Goal: Task Accomplishment & Management: Manage account settings

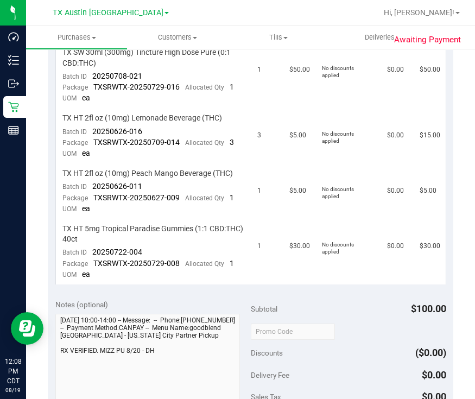
scroll to position [204, 0]
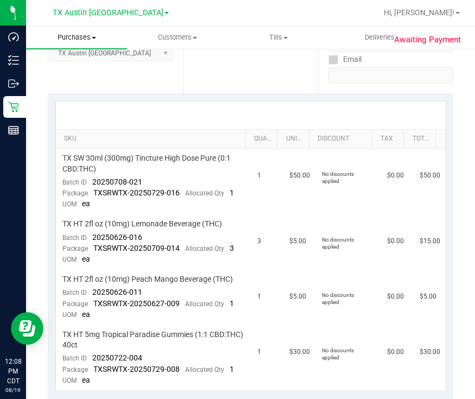
click at [61, 35] on span "Purchases" at bounding box center [76, 38] width 101 height 10
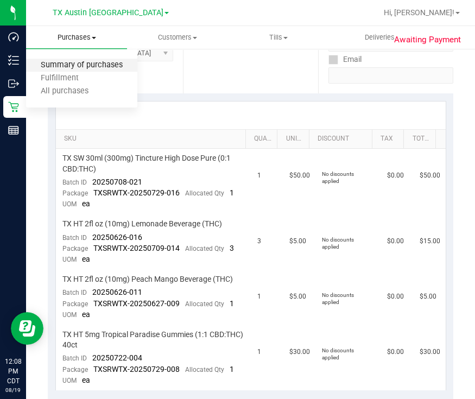
click at [88, 68] on span "Summary of purchases" at bounding box center [81, 65] width 111 height 9
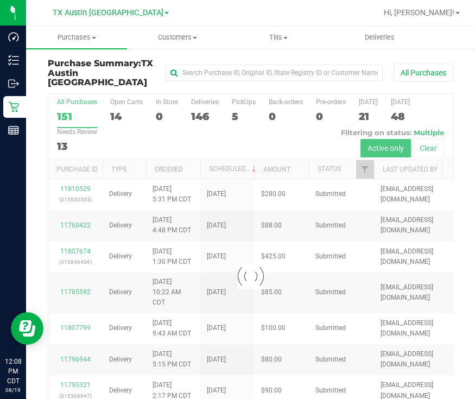
click at [233, 110] on div "5" at bounding box center [244, 116] width 24 height 12
click at [0, 0] on input "PickUps 5" at bounding box center [0, 0] width 0 height 0
click at [236, 108] on div at bounding box center [250, 276] width 405 height 365
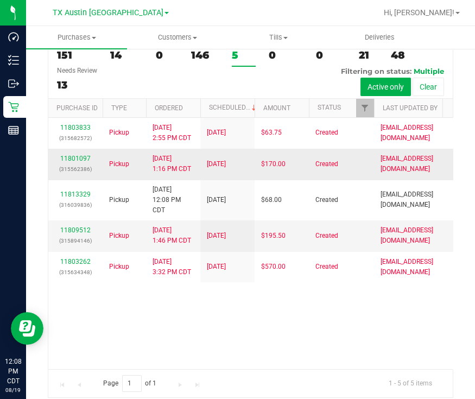
scroll to position [54, 0]
click at [104, 14] on span "TX Austin [GEOGRAPHIC_DATA]" at bounding box center [108, 13] width 111 height 10
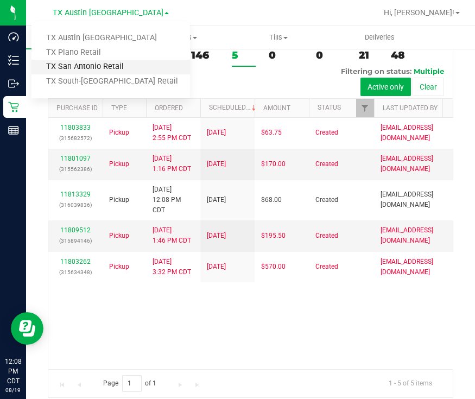
click at [101, 61] on link "TX San Antonio Retail" at bounding box center [111, 67] width 159 height 15
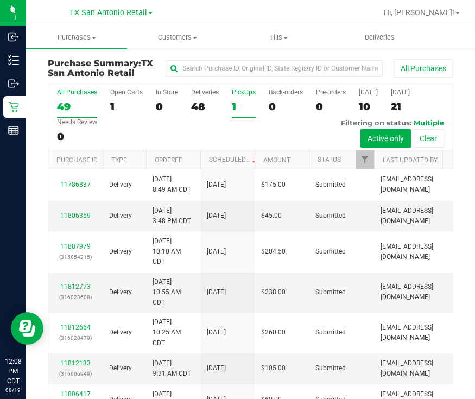
click at [232, 105] on div "1" at bounding box center [244, 107] width 24 height 12
click at [0, 0] on input "PickUps 1" at bounding box center [0, 0] width 0 height 0
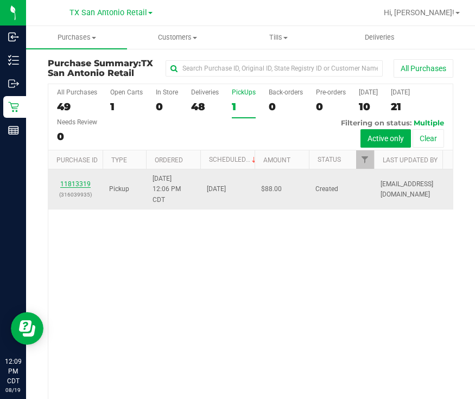
click at [77, 181] on link "11813319" at bounding box center [75, 184] width 30 height 8
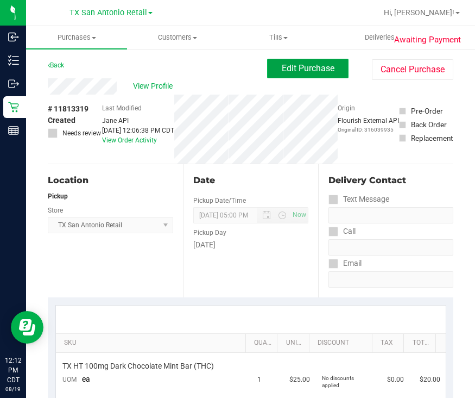
click at [293, 74] on button "Edit Purchase" at bounding box center [308, 69] width 82 height 20
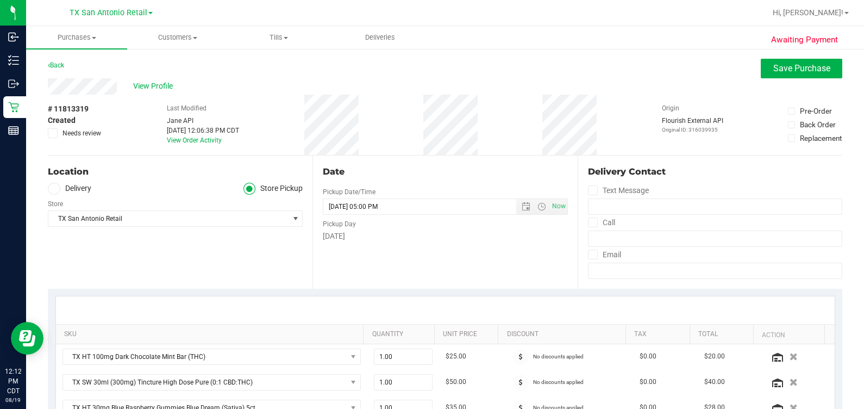
click at [83, 187] on label "Delivery" at bounding box center [69, 189] width 43 height 12
click at [0, 0] on input "Delivery" at bounding box center [0, 0] width 0 height 0
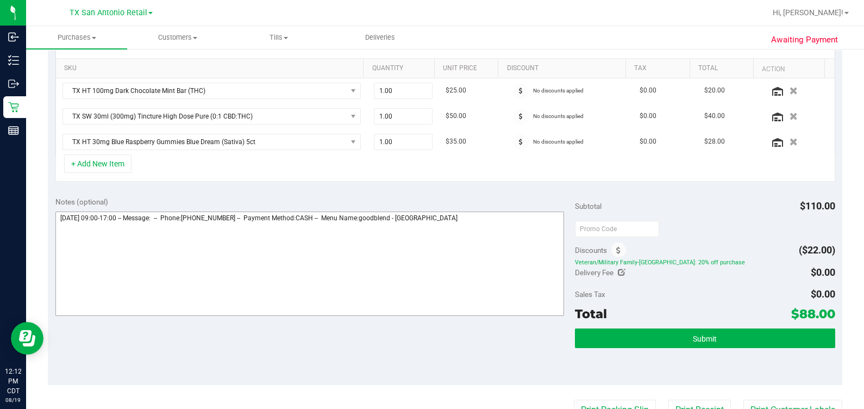
scroll to position [271, 0]
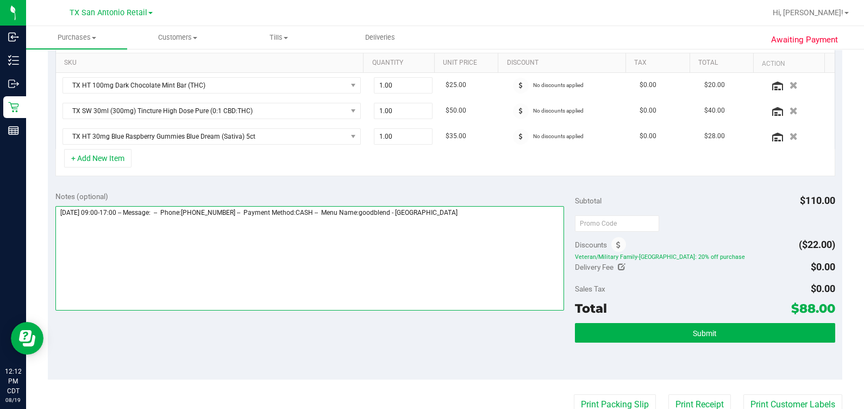
click at [475, 225] on textarea at bounding box center [309, 258] width 509 height 104
type textarea "[DATE] 09:00-17:00 -- Message: -- Phone:[PHONE_NUMBER] -- Payment Method:CASH -…"
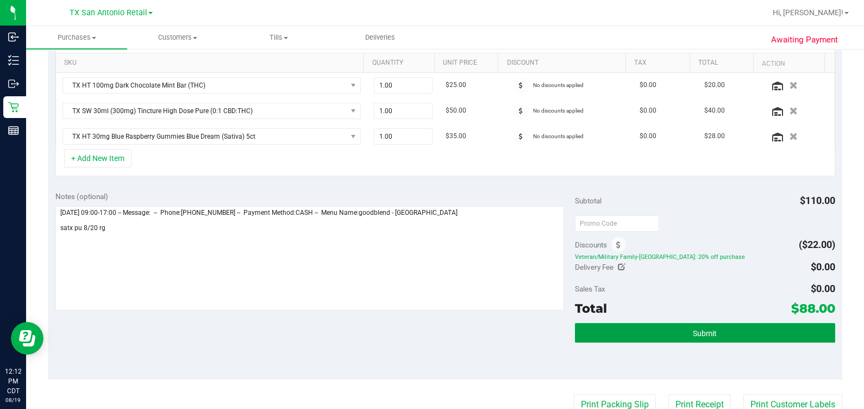
drag, startPoint x: 744, startPoint y: 324, endPoint x: 795, endPoint y: 253, distance: 87.3
click at [475, 324] on button "Submit" at bounding box center [705, 333] width 260 height 20
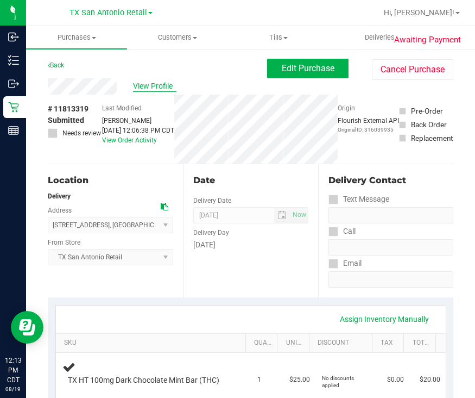
click at [144, 84] on span "View Profile" at bounding box center [154, 85] width 43 height 11
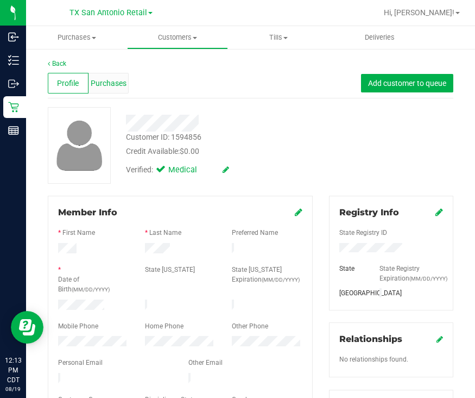
click at [108, 78] on span "Purchases" at bounding box center [109, 83] width 36 height 11
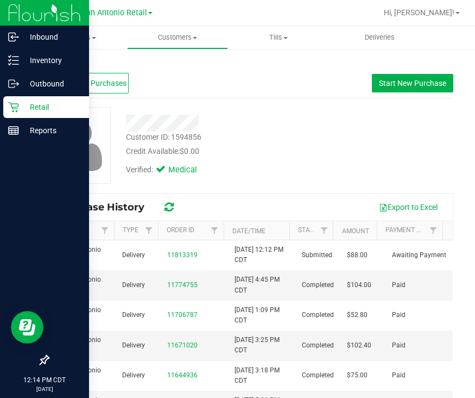
click at [16, 103] on icon at bounding box center [13, 107] width 10 height 10
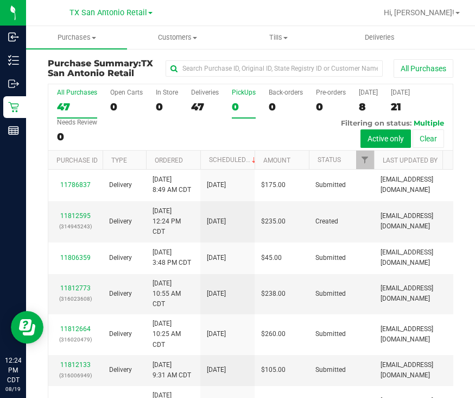
click at [247, 106] on div "0" at bounding box center [244, 107] width 24 height 12
click at [0, 0] on input "PickUps 0" at bounding box center [0, 0] width 0 height 0
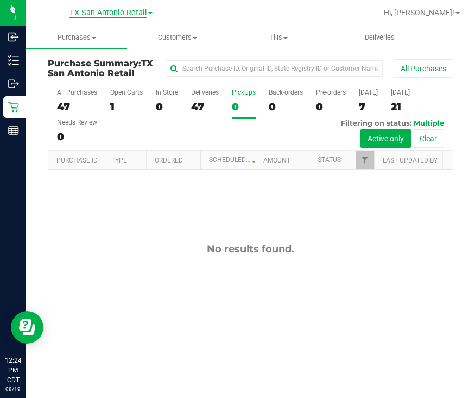
click at [102, 9] on span "TX San Antonio Retail" at bounding box center [109, 13] width 78 height 10
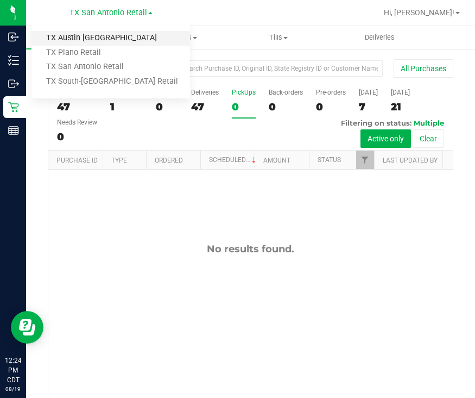
click at [92, 41] on link "TX Austin [GEOGRAPHIC_DATA]" at bounding box center [111, 38] width 159 height 15
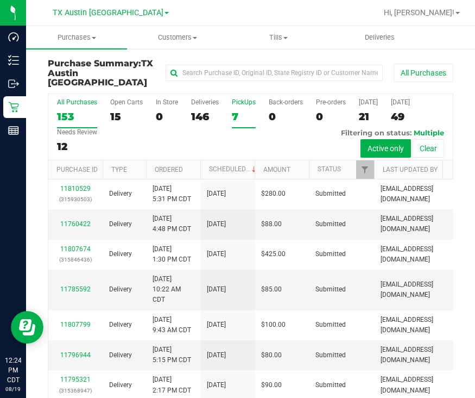
click at [241, 110] on div "7" at bounding box center [244, 116] width 24 height 12
click at [0, 0] on input "PickUps 7" at bounding box center [0, 0] width 0 height 0
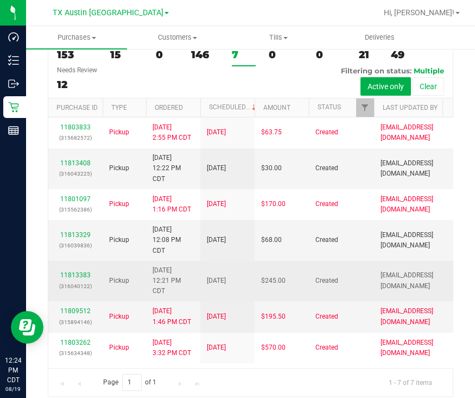
scroll to position [188, 0]
click at [78, 281] on p "(316040122)" at bounding box center [75, 286] width 41 height 10
click at [76, 271] on link "11813383" at bounding box center [75, 275] width 30 height 8
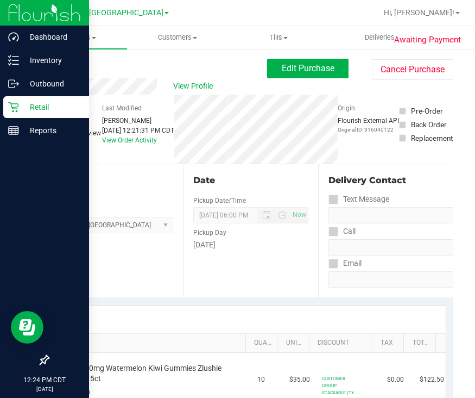
click at [14, 110] on icon at bounding box center [13, 107] width 11 height 11
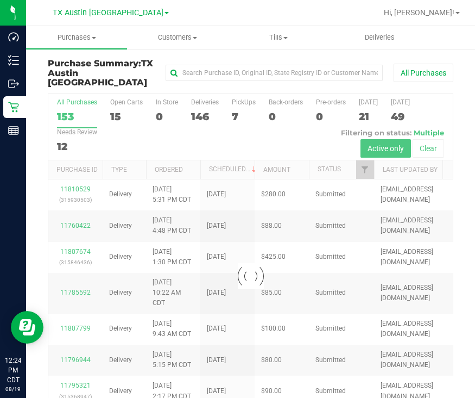
click at [237, 107] on div at bounding box center [250, 276] width 405 height 364
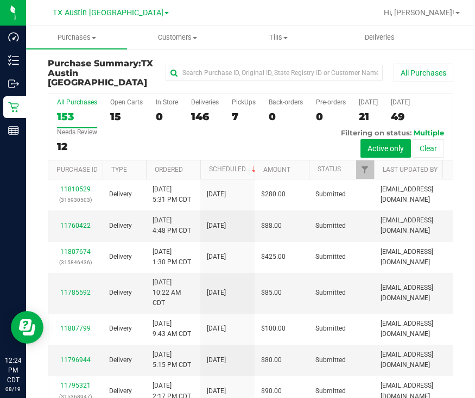
click at [238, 110] on div "7" at bounding box center [244, 116] width 24 height 12
click at [0, 0] on input "PickUps 7" at bounding box center [0, 0] width 0 height 0
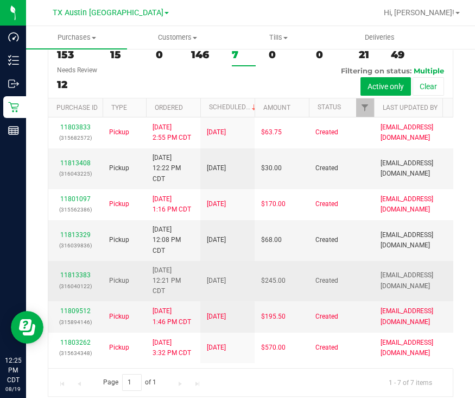
scroll to position [120, 0]
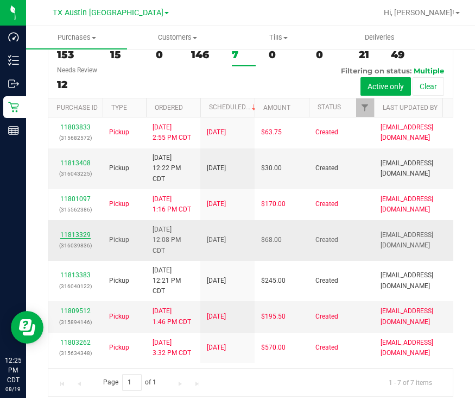
click at [83, 231] on link "11813329" at bounding box center [75, 235] width 30 height 8
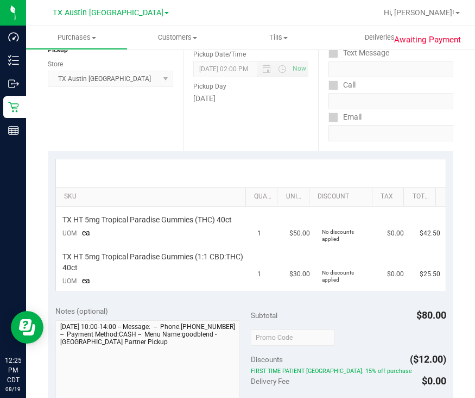
scroll to position [147, 0]
click at [229, 164] on div at bounding box center [251, 173] width 390 height 28
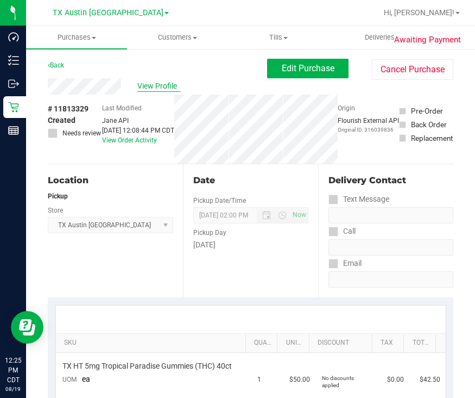
click at [156, 85] on span "View Profile" at bounding box center [158, 85] width 43 height 11
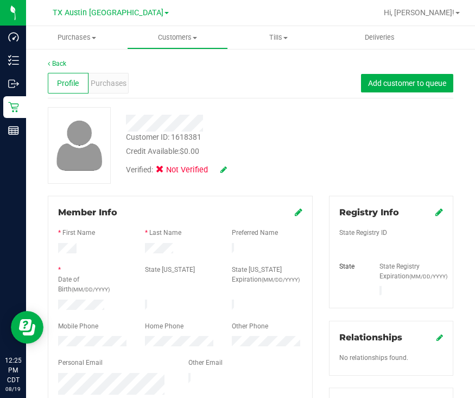
click at [227, 167] on icon at bounding box center [224, 170] width 7 height 8
click at [166, 171] on icon at bounding box center [163, 171] width 7 height 0
click at [0, 0] on input "Medical" at bounding box center [0, 0] width 0 height 0
click at [240, 170] on icon at bounding box center [238, 170] width 9 height 8
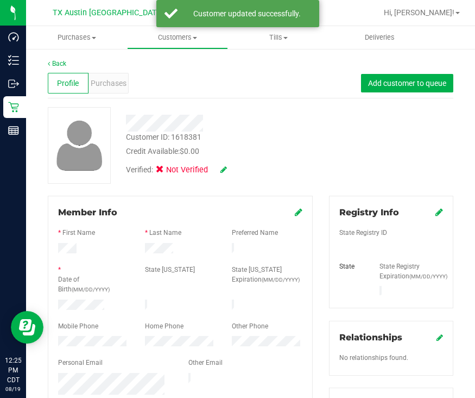
click at [295, 216] on icon at bounding box center [299, 212] width 8 height 9
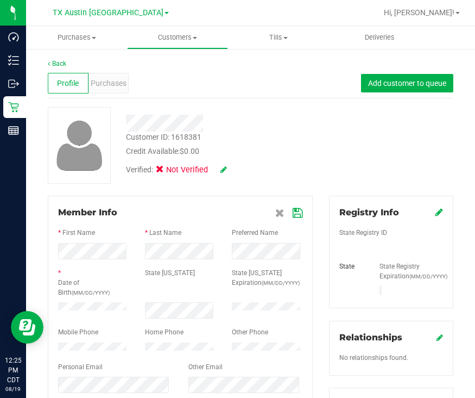
click at [293, 215] on icon at bounding box center [298, 213] width 10 height 9
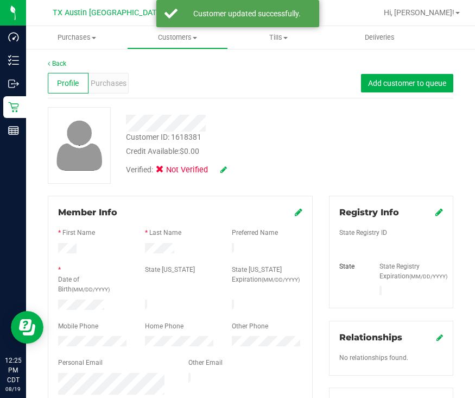
click at [424, 210] on div "Registry Info" at bounding box center [392, 212] width 104 height 13
click at [436, 215] on icon at bounding box center [440, 212] width 8 height 9
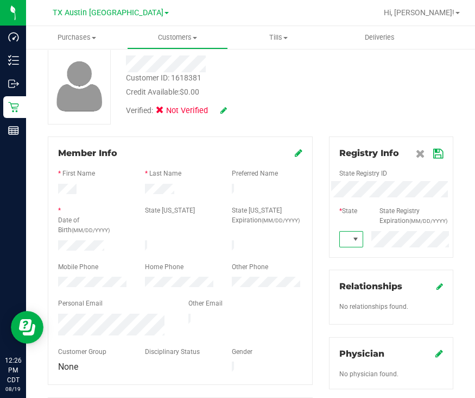
scroll to position [204, 0]
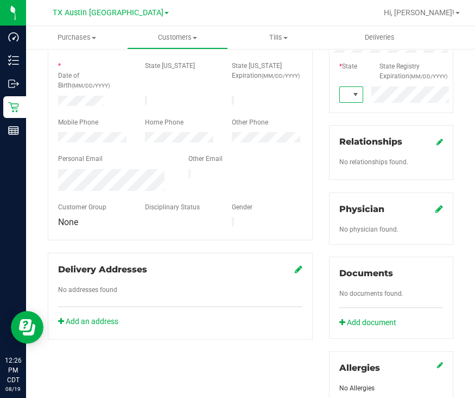
click at [436, 213] on icon at bounding box center [440, 208] width 8 height 9
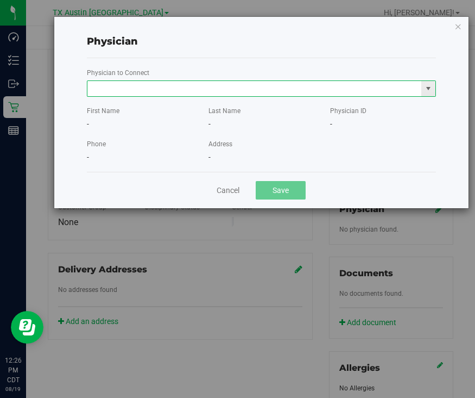
click at [275, 94] on input "text" at bounding box center [254, 88] width 335 height 15
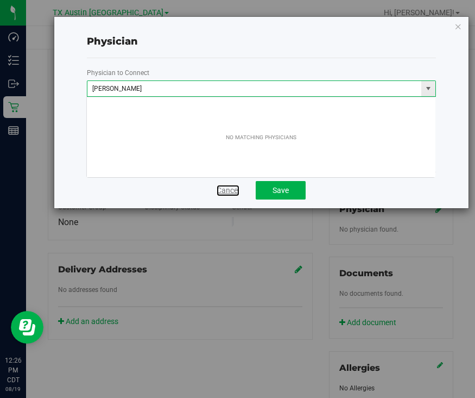
type input "[PERSON_NAME]"
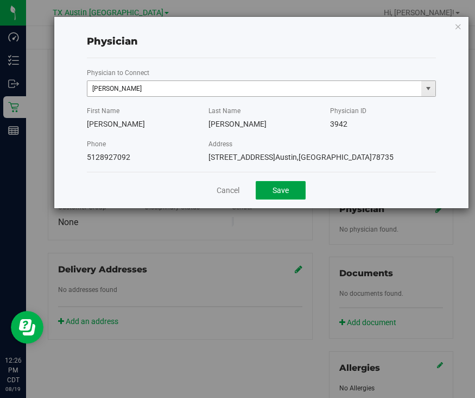
click at [256, 181] on button "Save" at bounding box center [281, 190] width 50 height 18
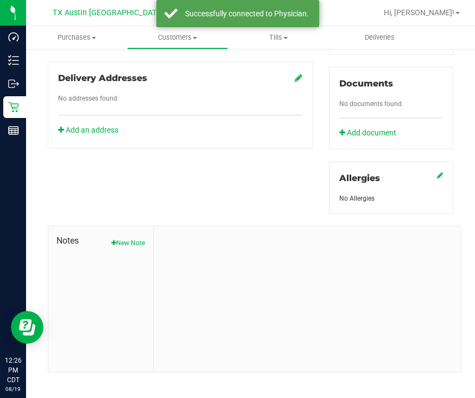
scroll to position [408, 0]
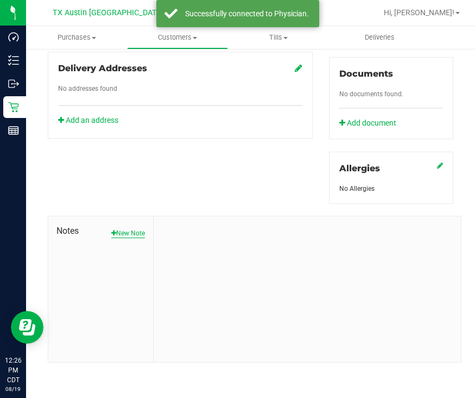
click at [121, 238] on button "New Note" at bounding box center [128, 233] width 34 height 10
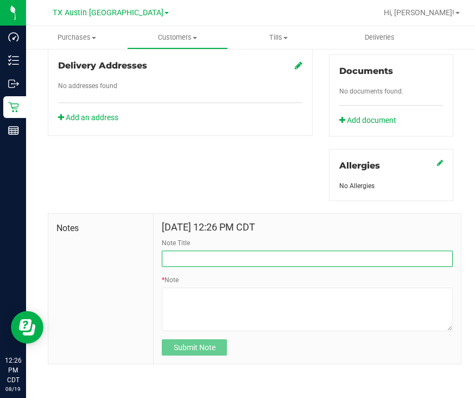
click at [241, 267] on input "Note Title" at bounding box center [307, 259] width 291 height 16
type input "[PERSON_NAME] Info"
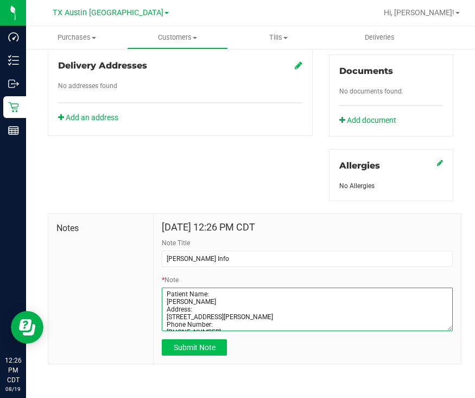
type textarea "Patient Name: [PERSON_NAME] Address: [STREET_ADDRESS][PERSON_NAME] Phone Number…"
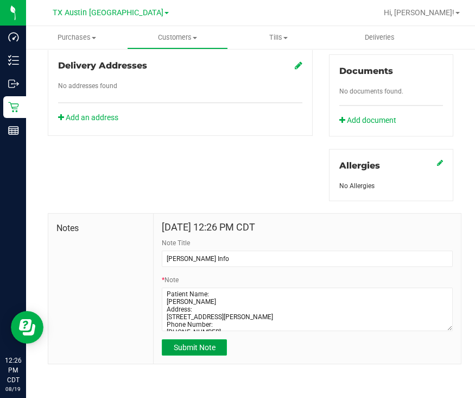
click at [174, 352] on span "Submit Note" at bounding box center [195, 347] width 42 height 9
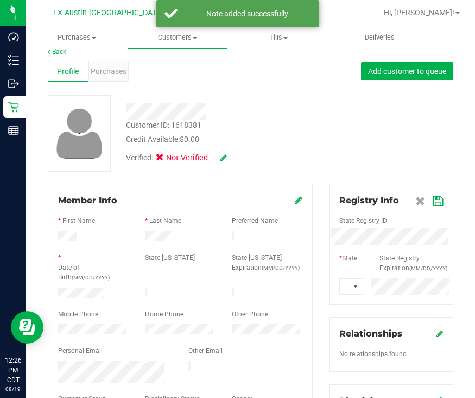
scroll to position [0, 0]
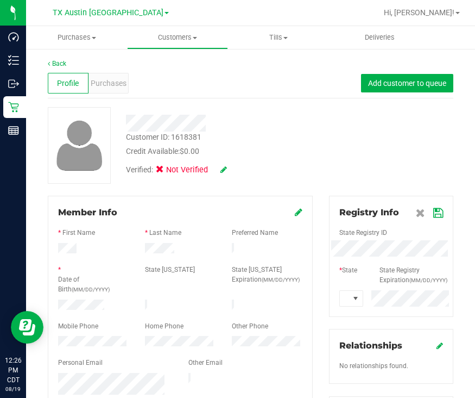
click at [434, 211] on icon at bounding box center [439, 213] width 10 height 9
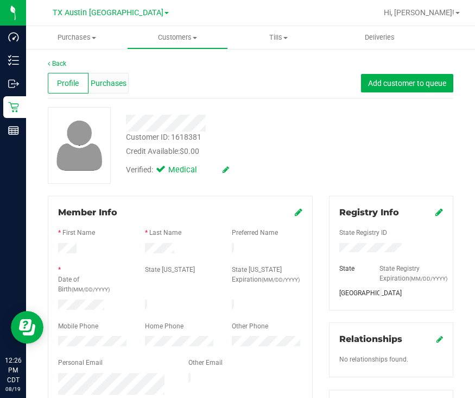
click at [95, 83] on span "Purchases" at bounding box center [109, 83] width 36 height 11
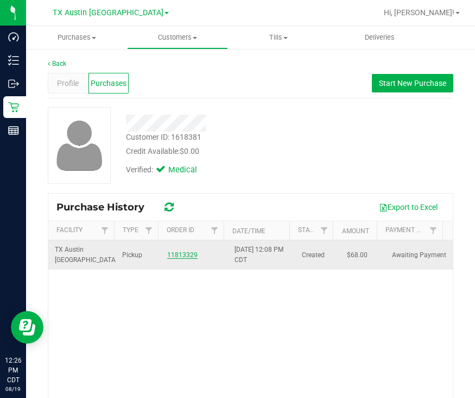
click at [183, 251] on link "11813329" at bounding box center [182, 255] width 30 height 8
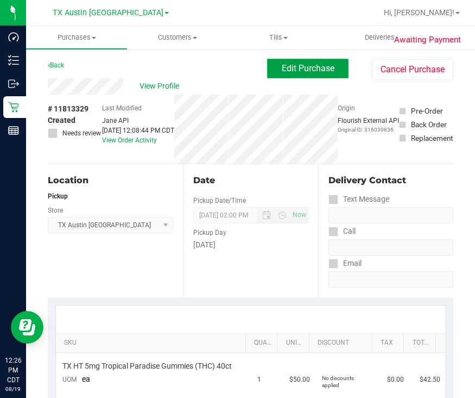
click at [296, 72] on span "Edit Purchase" at bounding box center [308, 68] width 53 height 10
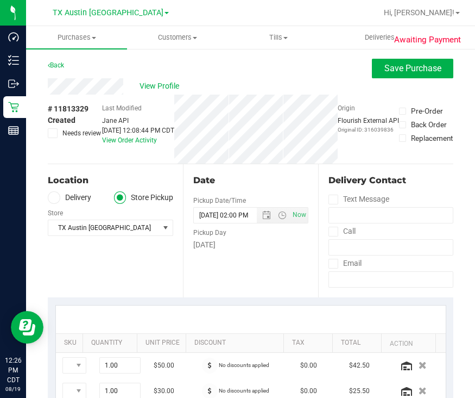
click at [59, 193] on span at bounding box center [54, 197] width 12 height 12
click at [0, 0] on input "Delivery" at bounding box center [0, 0] width 0 height 0
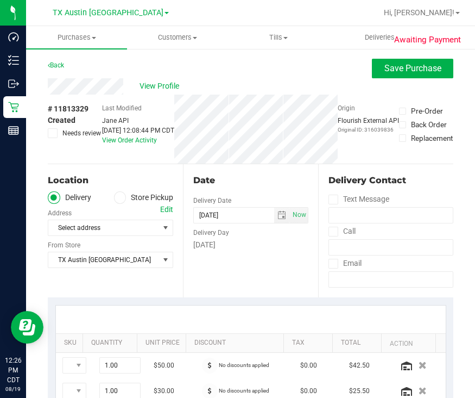
click at [164, 205] on div "Edit" at bounding box center [166, 209] width 13 height 11
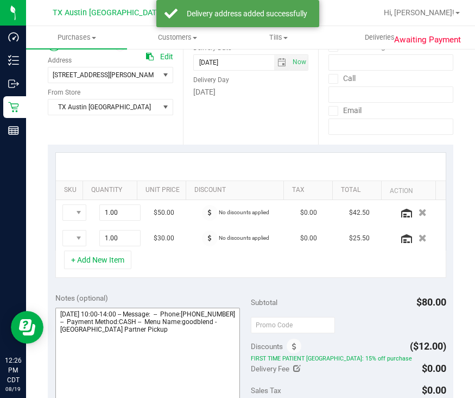
scroll to position [204, 0]
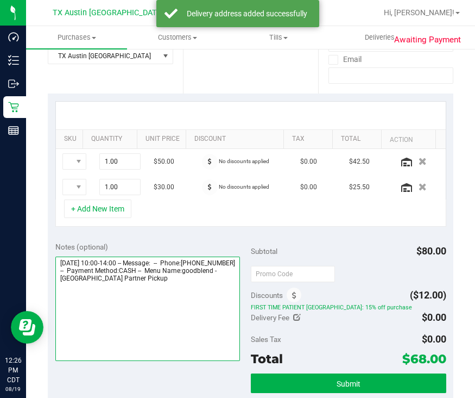
click at [229, 295] on textarea at bounding box center [147, 308] width 185 height 104
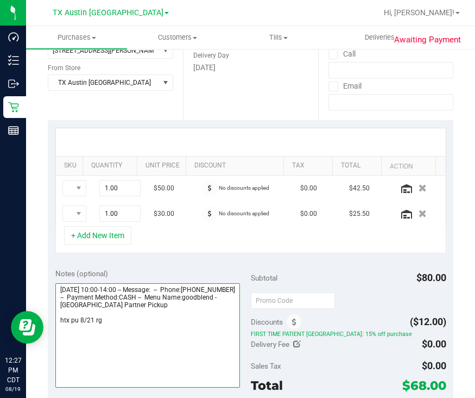
scroll to position [271, 0]
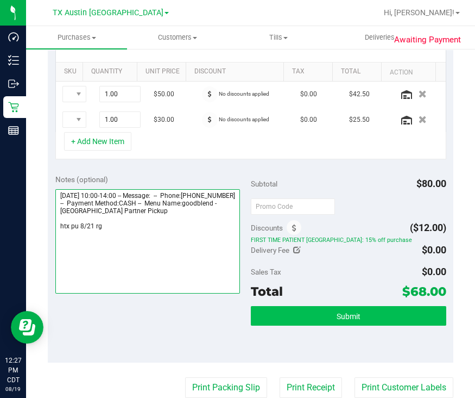
type textarea "[DATE] 10:00-14:00 -- Message: -- Phone:[PHONE_NUMBER] -- Payment Method:CASH -…"
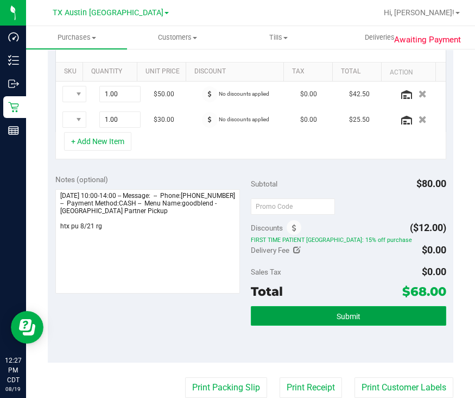
click at [337, 315] on span "Submit" at bounding box center [349, 316] width 24 height 9
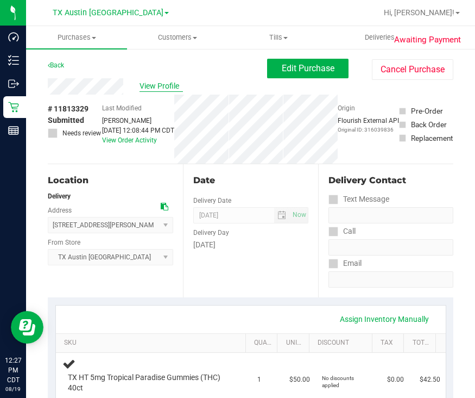
click at [154, 89] on span "View Profile" at bounding box center [161, 85] width 43 height 11
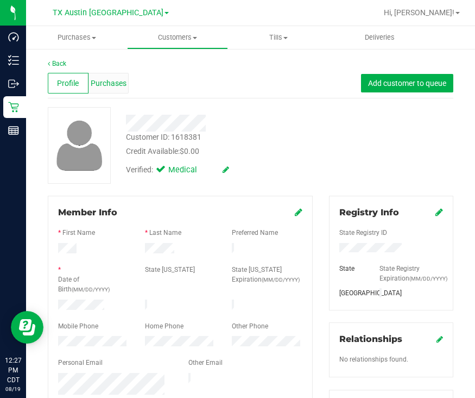
click at [92, 87] on span "Purchases" at bounding box center [109, 83] width 36 height 11
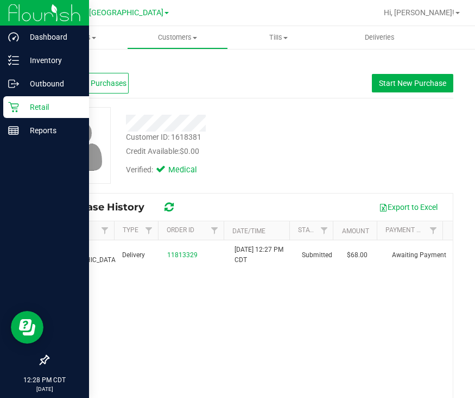
click at [24, 104] on p "Retail" at bounding box center [51, 107] width 65 height 13
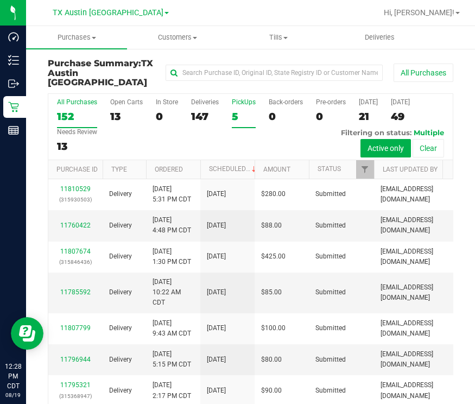
click at [240, 110] on div "5" at bounding box center [244, 116] width 24 height 12
click at [0, 0] on input "PickUps 5" at bounding box center [0, 0] width 0 height 0
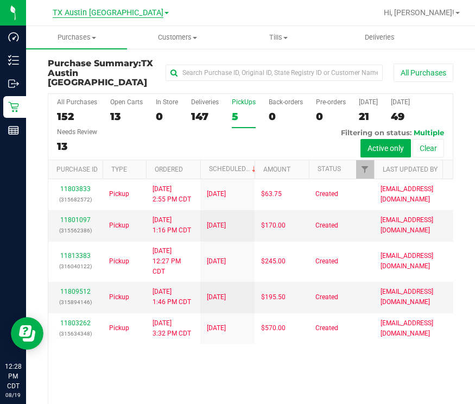
click at [107, 15] on span "TX Austin [GEOGRAPHIC_DATA]" at bounding box center [108, 13] width 111 height 10
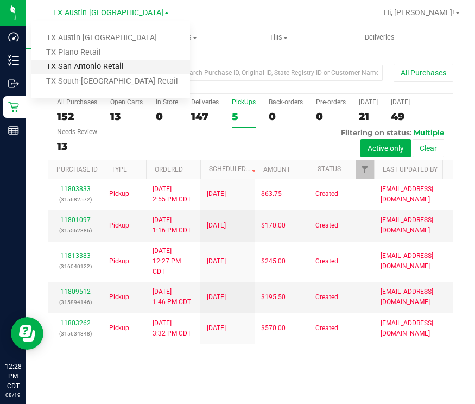
click at [110, 68] on link "TX San Antonio Retail" at bounding box center [111, 67] width 159 height 15
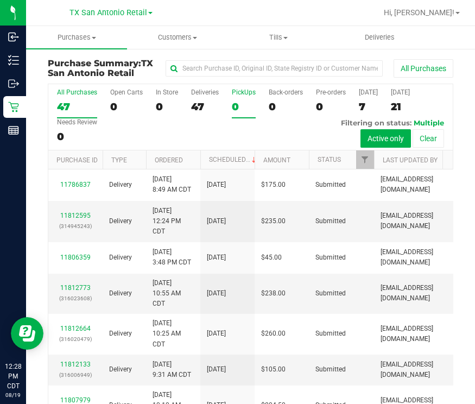
click at [245, 104] on div "0" at bounding box center [244, 107] width 24 height 12
click at [0, 0] on input "PickUps 0" at bounding box center [0, 0] width 0 height 0
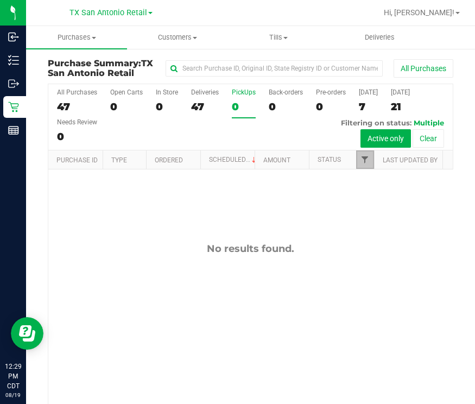
click at [367, 161] on span "Filter" at bounding box center [365, 159] width 9 height 9
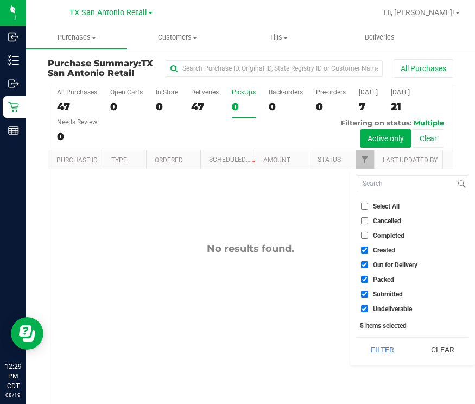
click at [390, 264] on span "Out for Delivery" at bounding box center [395, 265] width 45 height 7
click at [368, 264] on input "Out for Delivery" at bounding box center [364, 264] width 7 height 7
checkbox input "false"
click at [386, 281] on span "Packed" at bounding box center [383, 280] width 21 height 7
click at [368, 281] on input "Packed" at bounding box center [364, 279] width 7 height 7
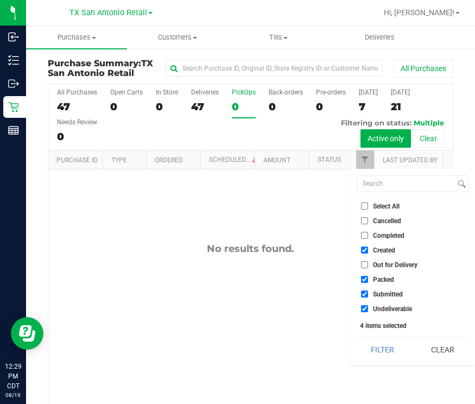
checkbox input "false"
click at [378, 295] on span "Submitted" at bounding box center [388, 294] width 30 height 7
click at [368, 295] on input "Submitted" at bounding box center [364, 294] width 7 height 7
checkbox input "false"
click at [380, 304] on li "Undeliverable" at bounding box center [413, 308] width 112 height 11
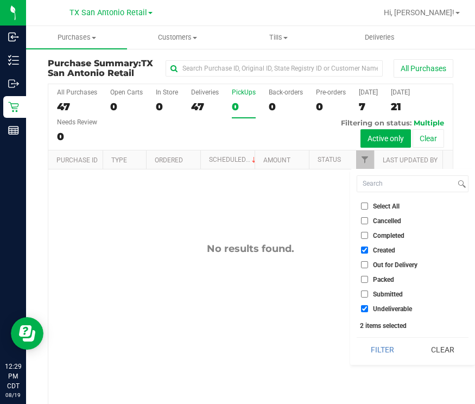
click at [371, 308] on label "Undeliverable" at bounding box center [386, 308] width 51 height 7
click at [368, 308] on input "Undeliverable" at bounding box center [364, 308] width 7 height 7
checkbox input "false"
click at [374, 355] on button "Filter" at bounding box center [383, 350] width 52 height 24
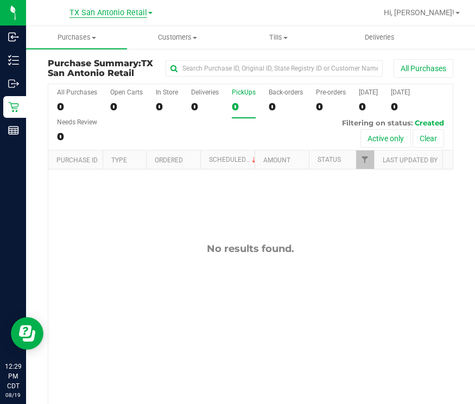
click at [108, 14] on span "TX San Antonio Retail" at bounding box center [109, 13] width 78 height 10
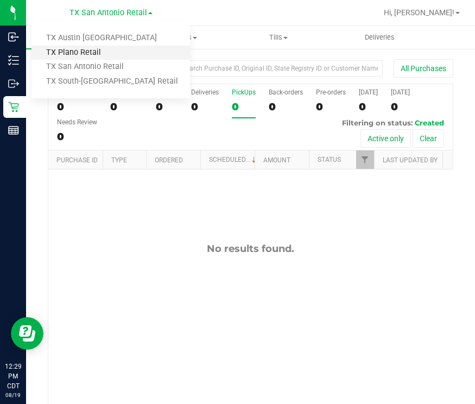
click at [103, 46] on link "TX Plano Retail" at bounding box center [111, 53] width 159 height 15
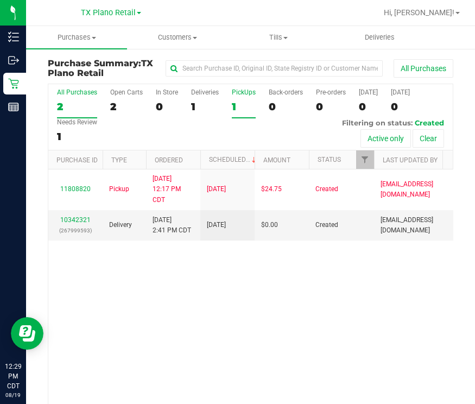
click at [247, 96] on div "PickUps" at bounding box center [244, 93] width 24 height 8
click at [0, 0] on input "PickUps 1" at bounding box center [0, 0] width 0 height 0
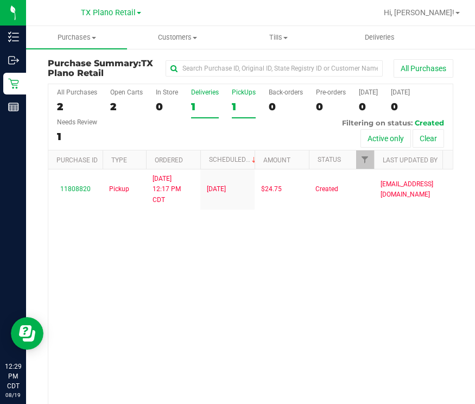
click at [196, 103] on div "1" at bounding box center [205, 107] width 28 height 12
click at [0, 0] on input "Deliveries 1" at bounding box center [0, 0] width 0 height 0
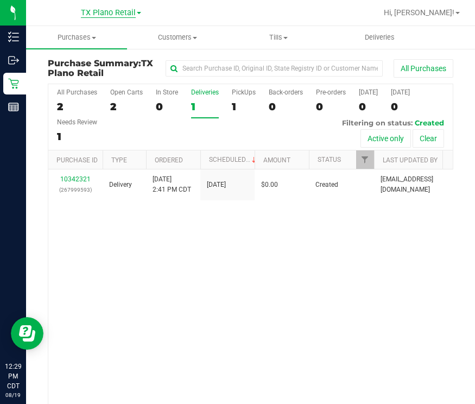
click at [109, 9] on span "TX Plano Retail" at bounding box center [108, 13] width 55 height 10
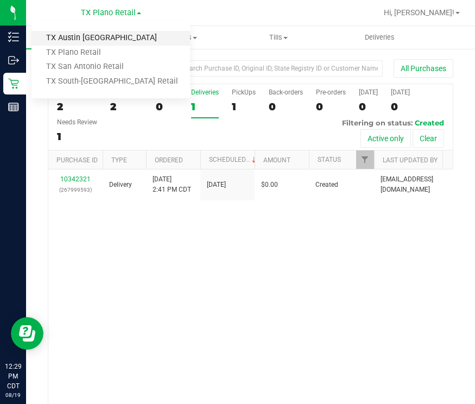
click at [87, 37] on link "TX Austin [GEOGRAPHIC_DATA]" at bounding box center [111, 38] width 159 height 15
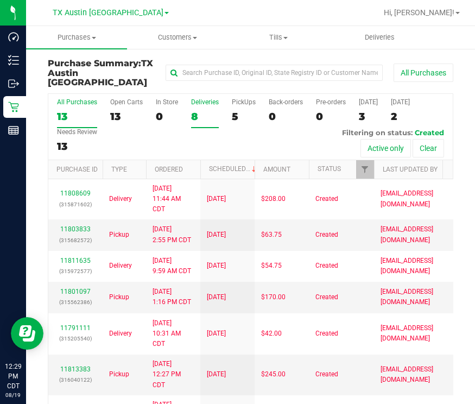
click at [198, 110] on div "8" at bounding box center [205, 116] width 28 height 12
click at [0, 0] on input "Deliveries 8" at bounding box center [0, 0] width 0 height 0
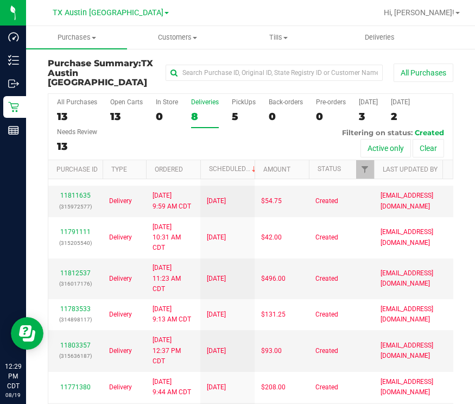
click at [246, 81] on div "Purchase Summary: TX Austin DC All Purchases" at bounding box center [251, 76] width 406 height 34
click at [249, 99] on label "PickUps 5" at bounding box center [244, 113] width 24 height 30
click at [0, 0] on input "PickUps 5" at bounding box center [0, 0] width 0 height 0
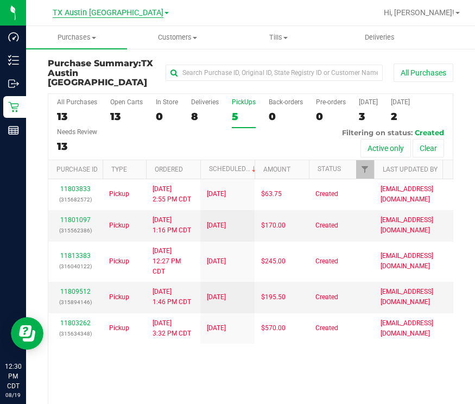
click at [118, 12] on span "TX Austin [GEOGRAPHIC_DATA]" at bounding box center [108, 13] width 111 height 10
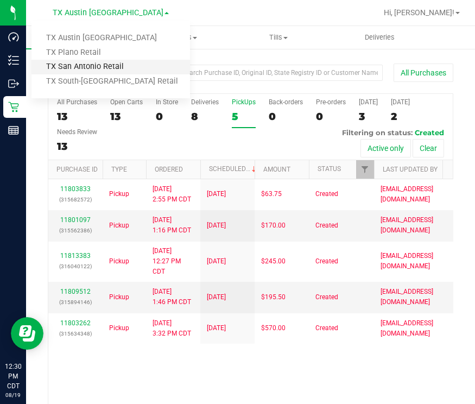
click at [111, 63] on link "TX San Antonio Retail" at bounding box center [111, 67] width 159 height 15
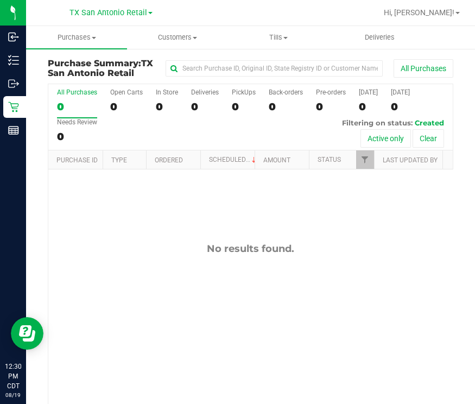
click at [92, 18] on div "[GEOGRAPHIC_DATA] [GEOGRAPHIC_DATA] Retail [GEOGRAPHIC_DATA] [GEOGRAPHIC_DATA] …" at bounding box center [111, 12] width 83 height 13
click at [95, 11] on span "TX San Antonio Retail" at bounding box center [109, 13] width 78 height 10
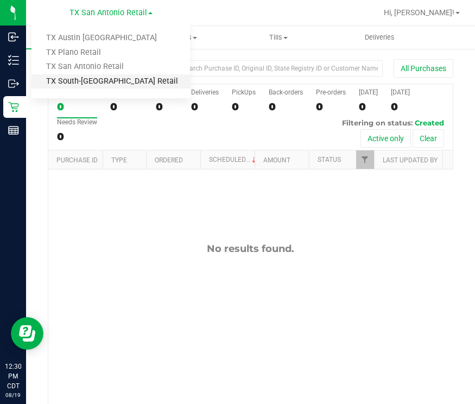
click at [95, 85] on link "TX South-[GEOGRAPHIC_DATA] Retail" at bounding box center [111, 81] width 159 height 15
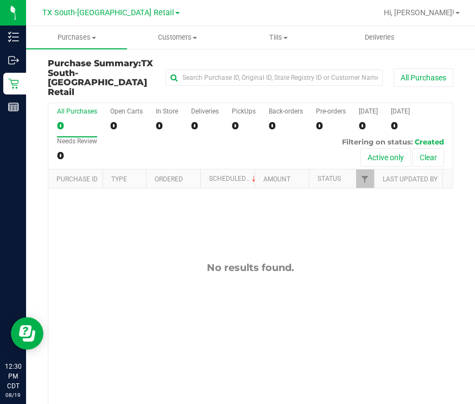
click at [91, 7] on div "[GEOGRAPHIC_DATA] [GEOGRAPHIC_DATA] Retail [GEOGRAPHIC_DATA] [GEOGRAPHIC_DATA] …" at bounding box center [110, 12] width 137 height 13
click at [92, 15] on span "TX South-[GEOGRAPHIC_DATA] Retail" at bounding box center [108, 13] width 132 height 10
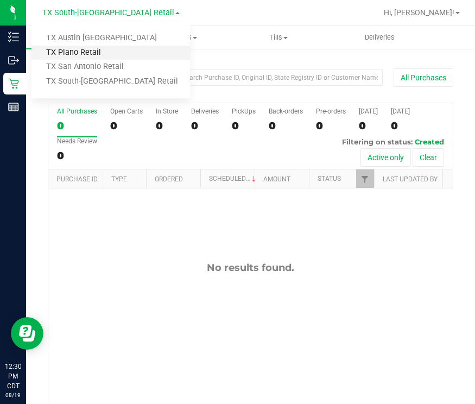
click at [72, 57] on link "TX Plano Retail" at bounding box center [111, 53] width 159 height 15
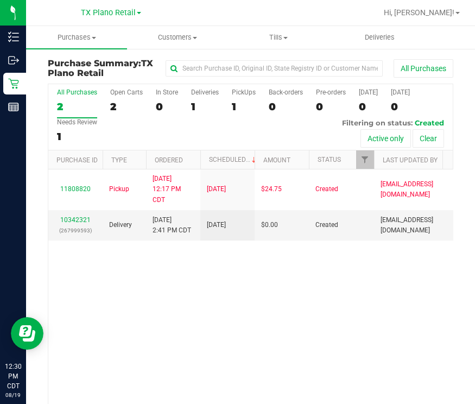
click at [230, 103] on div "All Purchases 2 Open Carts 2 In Store 0 Deliveries 1 PickUps 1 Back-orders 0 Pr…" at bounding box center [250, 117] width 405 height 66
click at [189, 97] on div "All Purchases 2 Open Carts 2 In Store 0 Deliveries 1 PickUps 1 Back-orders 0 Pr…" at bounding box center [250, 117] width 405 height 66
click at [201, 98] on label "Deliveries 1" at bounding box center [205, 104] width 28 height 30
click at [0, 0] on input "Deliveries 1" at bounding box center [0, 0] width 0 height 0
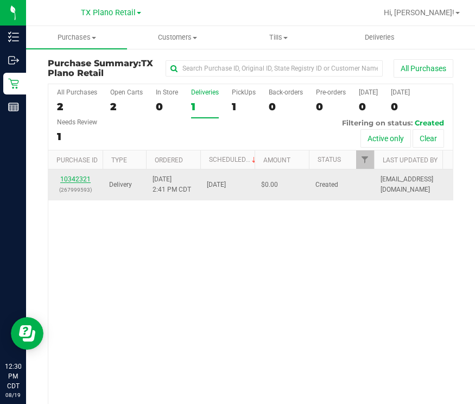
click at [71, 183] on link "10342321" at bounding box center [75, 180] width 30 height 8
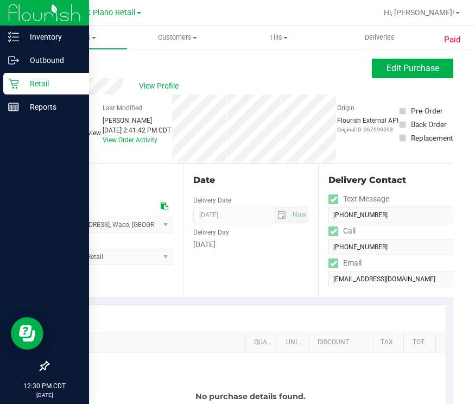
click at [13, 85] on icon at bounding box center [13, 83] width 11 height 11
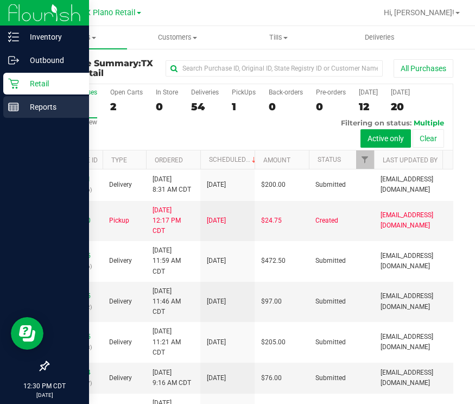
click at [9, 109] on icon at bounding box center [13, 107] width 11 height 11
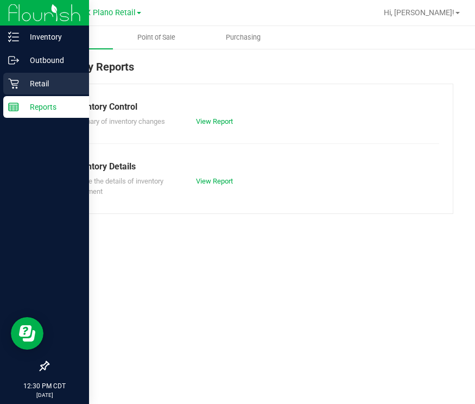
click at [26, 81] on p "Retail" at bounding box center [51, 83] width 65 height 13
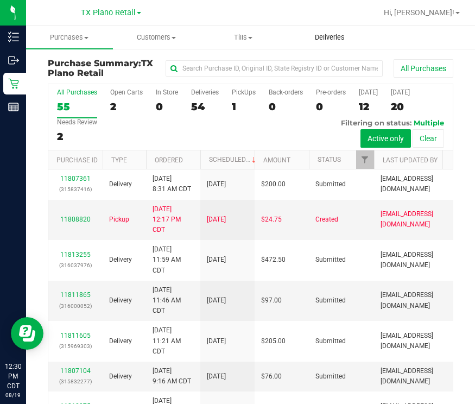
click at [330, 39] on span "Deliveries" at bounding box center [329, 38] width 59 height 10
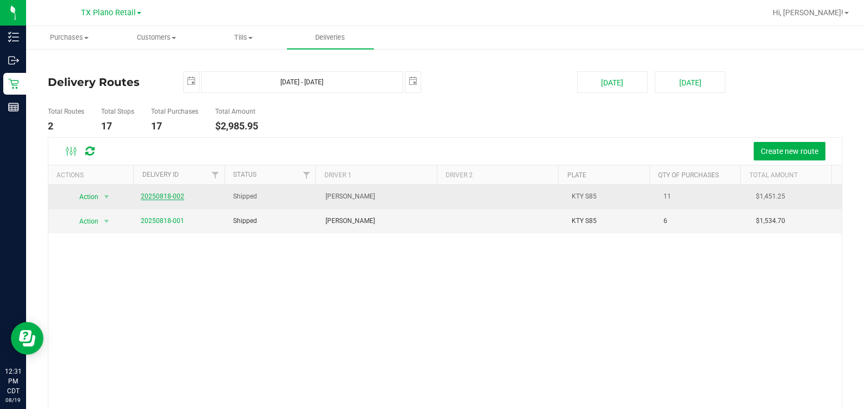
click at [168, 199] on link "20250818-002" at bounding box center [162, 196] width 43 height 8
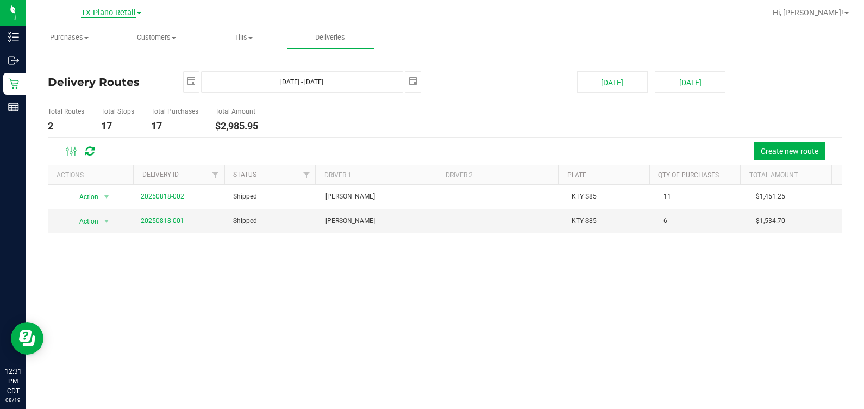
click at [112, 10] on span "TX Plano Retail" at bounding box center [108, 13] width 55 height 10
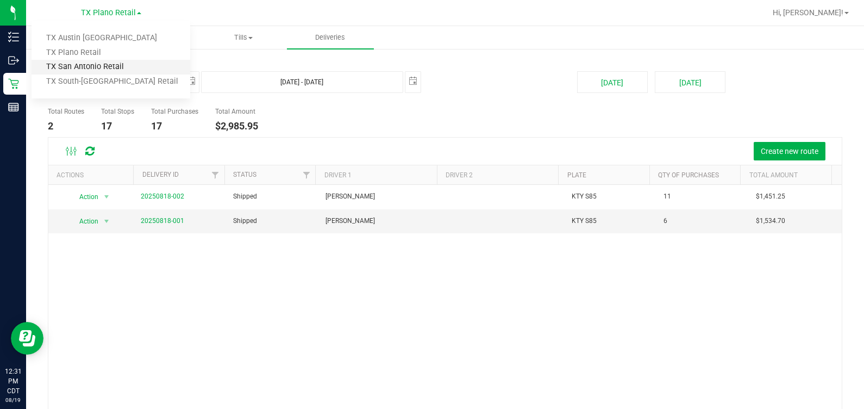
click at [87, 68] on link "TX San Antonio Retail" at bounding box center [111, 67] width 159 height 15
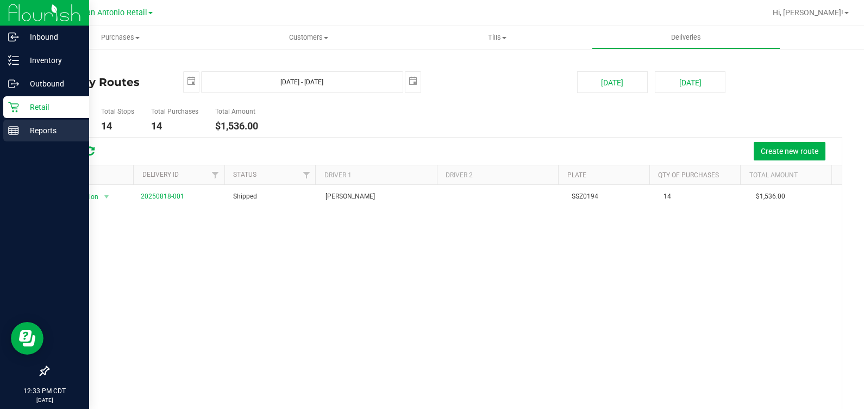
click at [24, 137] on div "Reports" at bounding box center [46, 131] width 86 height 22
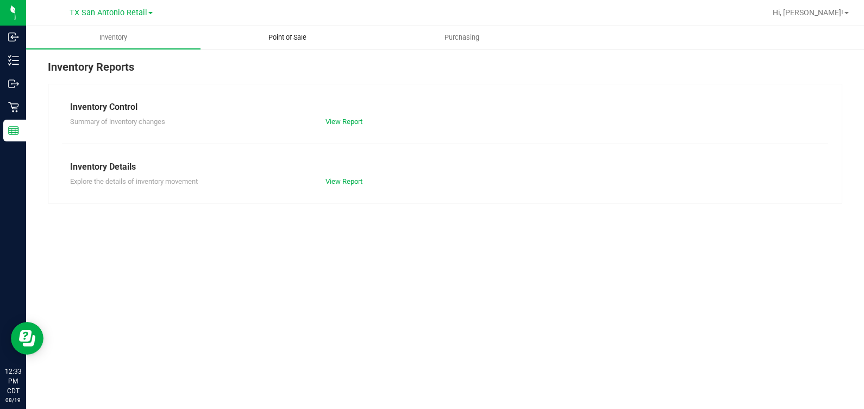
click at [280, 39] on span "Point of Sale" at bounding box center [287, 38] width 67 height 10
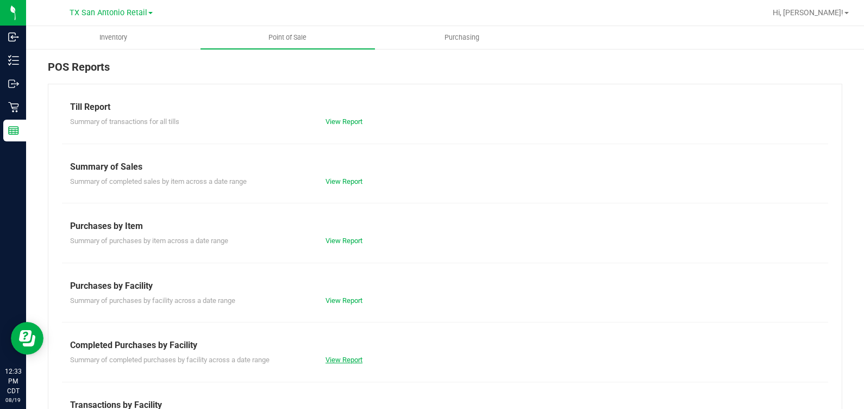
click at [339, 360] on link "View Report" at bounding box center [343, 359] width 37 height 8
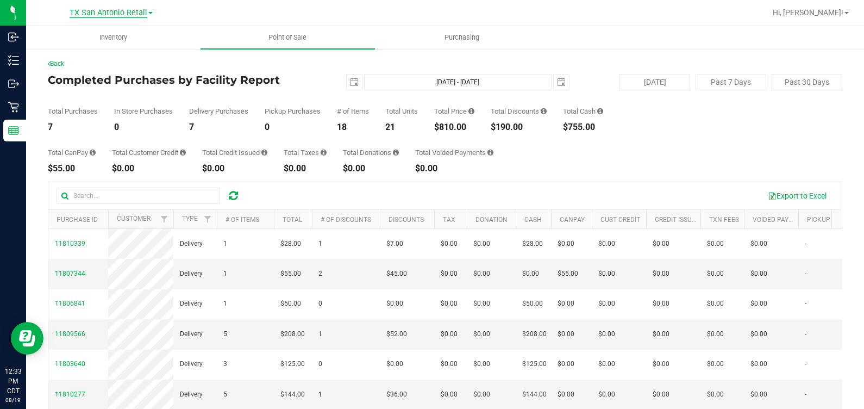
click at [127, 14] on span "TX San Antonio Retail" at bounding box center [109, 13] width 78 height 10
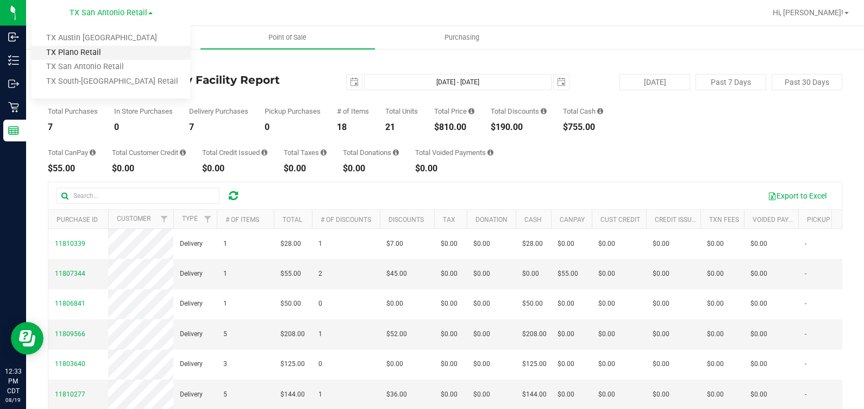
click at [111, 54] on link "TX Plano Retail" at bounding box center [111, 53] width 159 height 15
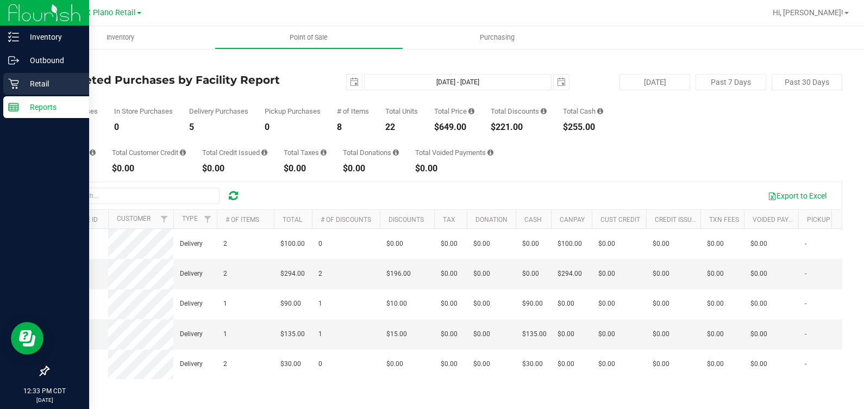
click at [14, 79] on icon at bounding box center [13, 83] width 11 height 11
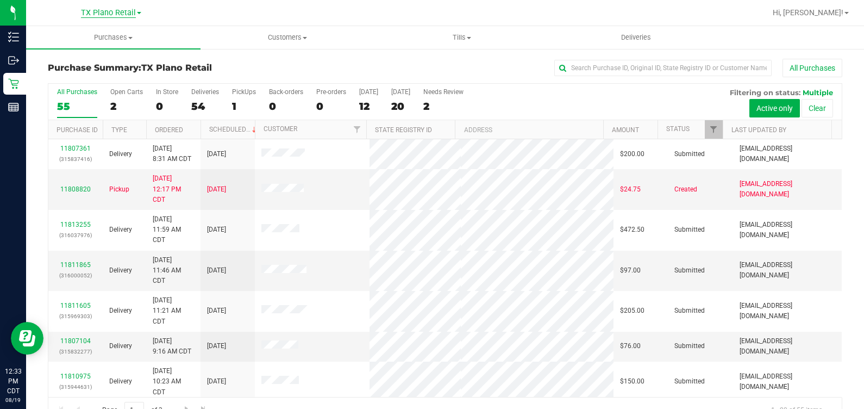
click at [131, 14] on span "TX Plano Retail" at bounding box center [108, 13] width 55 height 10
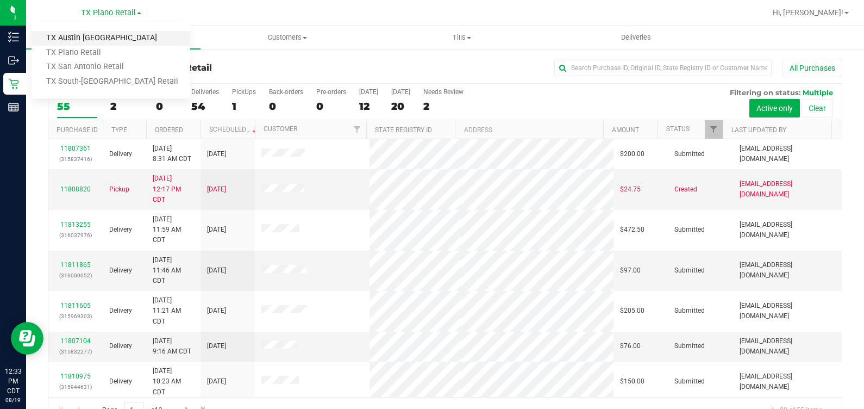
click at [115, 41] on link "TX Austin [GEOGRAPHIC_DATA]" at bounding box center [111, 38] width 159 height 15
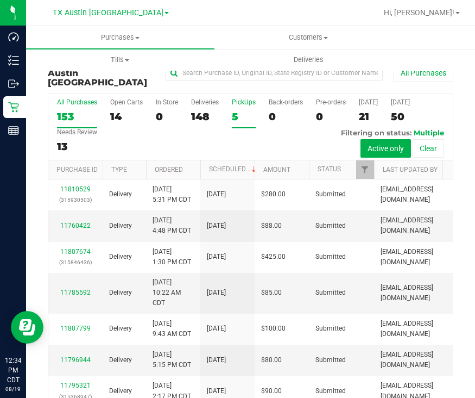
click at [233, 110] on div "5" at bounding box center [244, 116] width 24 height 12
click at [0, 0] on input "PickUps 5" at bounding box center [0, 0] width 0 height 0
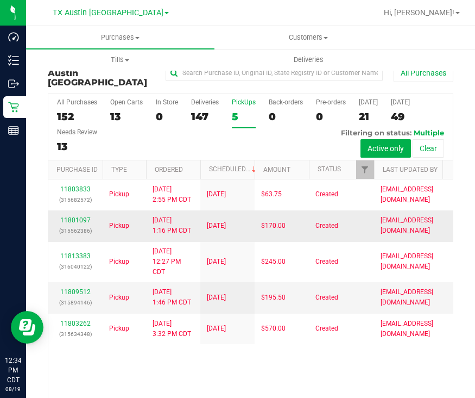
scroll to position [107, 0]
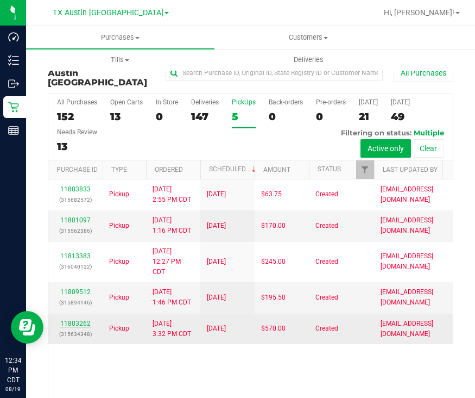
click at [85, 327] on link "11803262" at bounding box center [75, 324] width 30 height 8
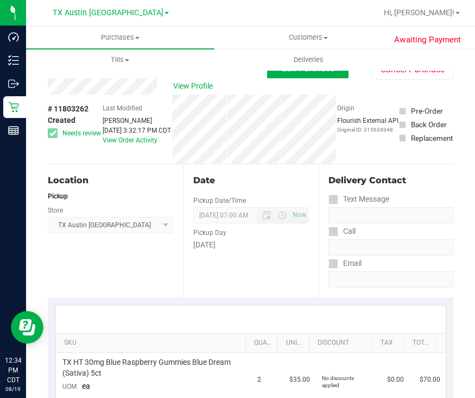
click at [158, 89] on div "View Profile" at bounding box center [158, 86] width 220 height 16
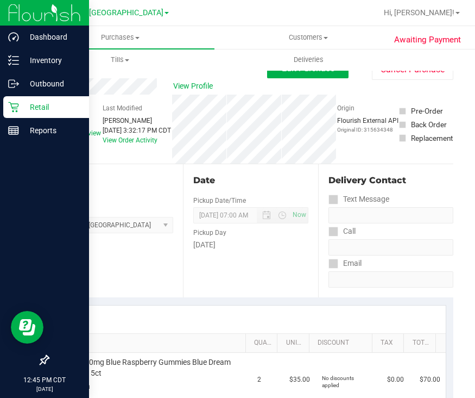
click at [17, 102] on icon at bounding box center [13, 107] width 11 height 11
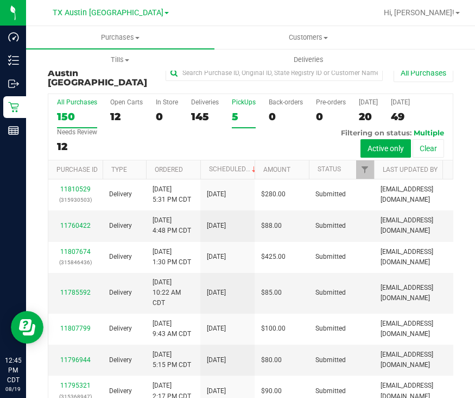
click at [233, 100] on label "PickUps 5" at bounding box center [244, 113] width 24 height 30
click at [0, 0] on input "PickUps 5" at bounding box center [0, 0] width 0 height 0
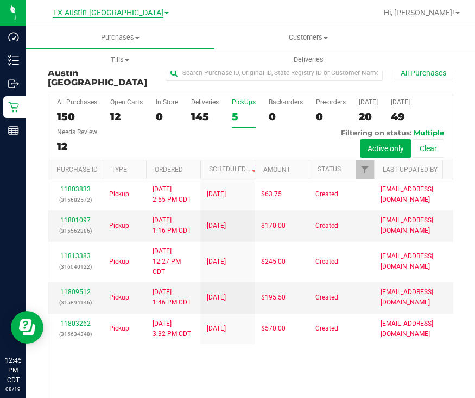
click at [108, 12] on span "TX Austin [GEOGRAPHIC_DATA]" at bounding box center [108, 13] width 111 height 10
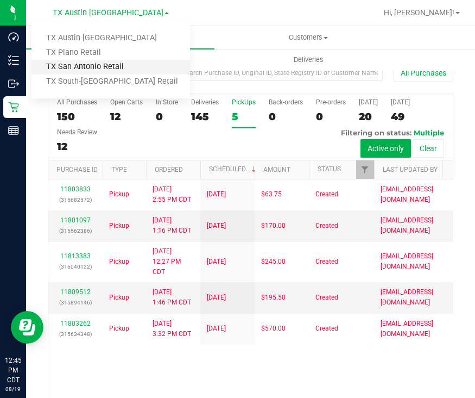
click at [132, 67] on link "TX San Antonio Retail" at bounding box center [111, 67] width 159 height 15
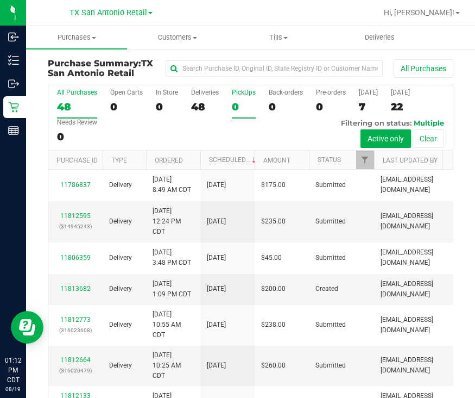
click at [234, 111] on div "0" at bounding box center [244, 107] width 24 height 12
click at [0, 0] on input "PickUps 0" at bounding box center [0, 0] width 0 height 0
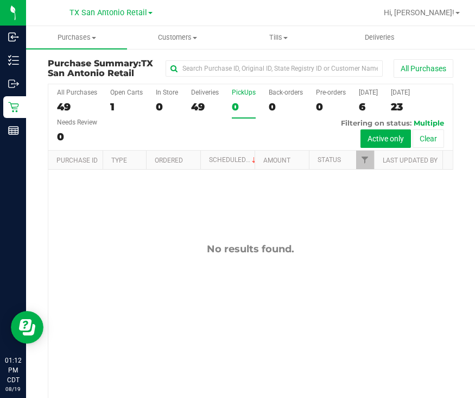
click at [160, 136] on div "All Purchases 49 Open Carts 1 In Store 0 Deliveries 49 PickUps 0 Back-orders 0 …" at bounding box center [250, 117] width 405 height 66
click at [210, 124] on div "All Purchases 49 Open Carts 1 In Store 0 Deliveries 49 PickUps 0 Back-orders 0 …" at bounding box center [250, 117] width 405 height 66
click at [374, 33] on span "Deliveries" at bounding box center [379, 38] width 59 height 10
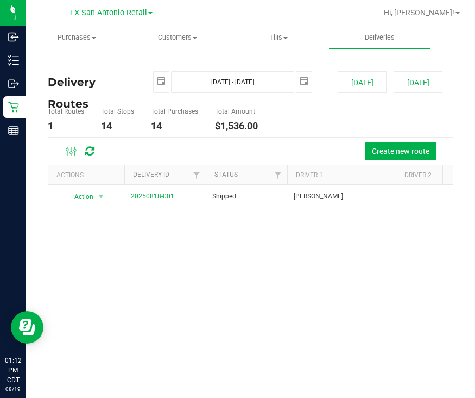
drag, startPoint x: 351, startPoint y: 20, endPoint x: 380, endPoint y: 9, distance: 31.0
click at [353, 20] on div at bounding box center [286, 12] width 183 height 21
click at [312, 103] on ul "Total Routes 1 Total Stops 14 Total Purchases 14 Total Amount $1,536.00" at bounding box center [249, 120] width 409 height 34
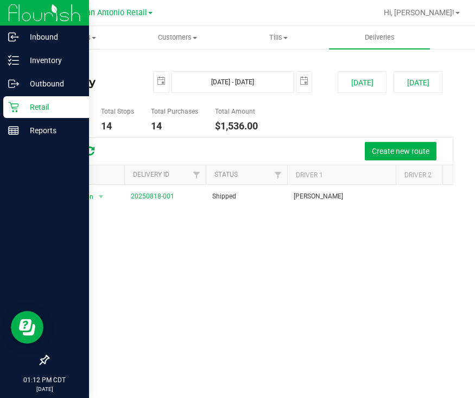
click at [21, 108] on p "Retail" at bounding box center [51, 107] width 65 height 13
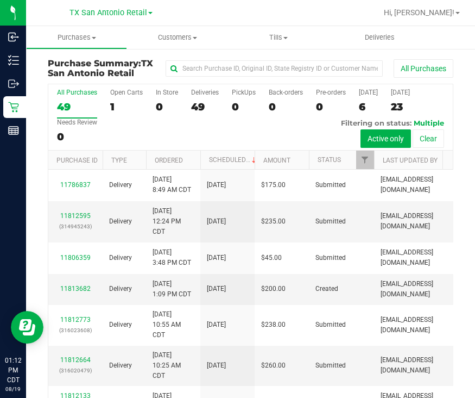
click at [269, 132] on div "All Purchases 49 Open Carts 1 In Store 0 Deliveries 49 PickUps 0 Back-orders 0 …" at bounding box center [250, 117] width 405 height 66
click at [237, 130] on div "All Purchases 49 Open Carts 1 In Store 0 Deliveries 49 PickUps 0 Back-orders 0 …" at bounding box center [250, 117] width 405 height 66
